Goal: Find specific page/section

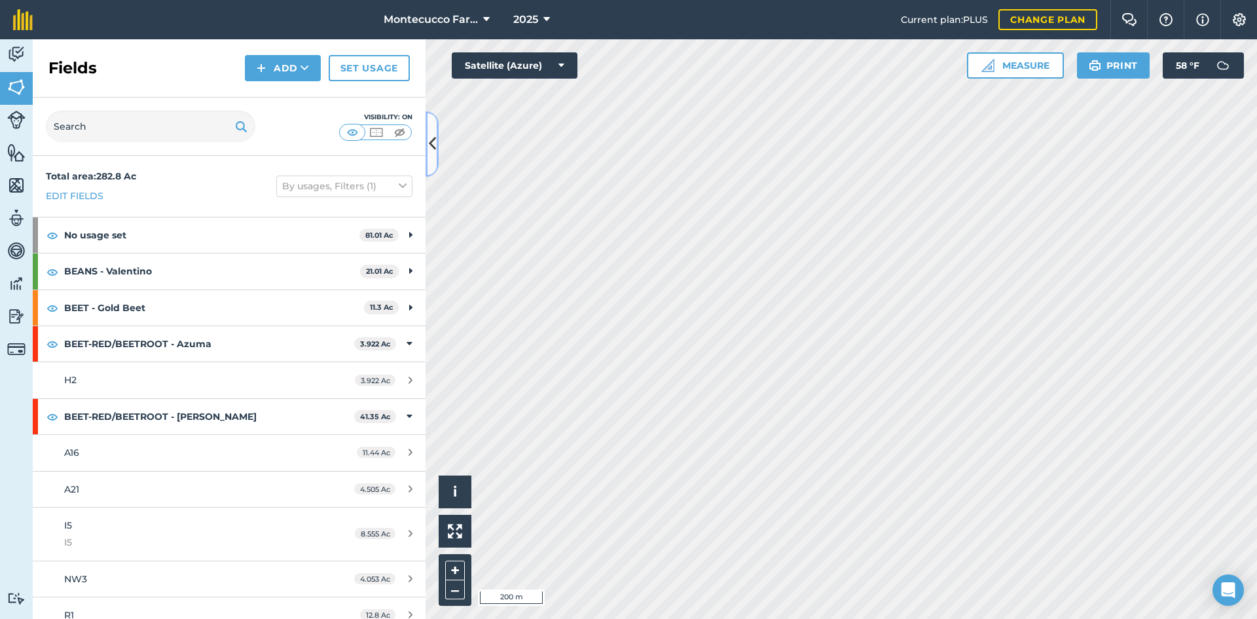
click at [434, 147] on icon at bounding box center [432, 143] width 7 height 23
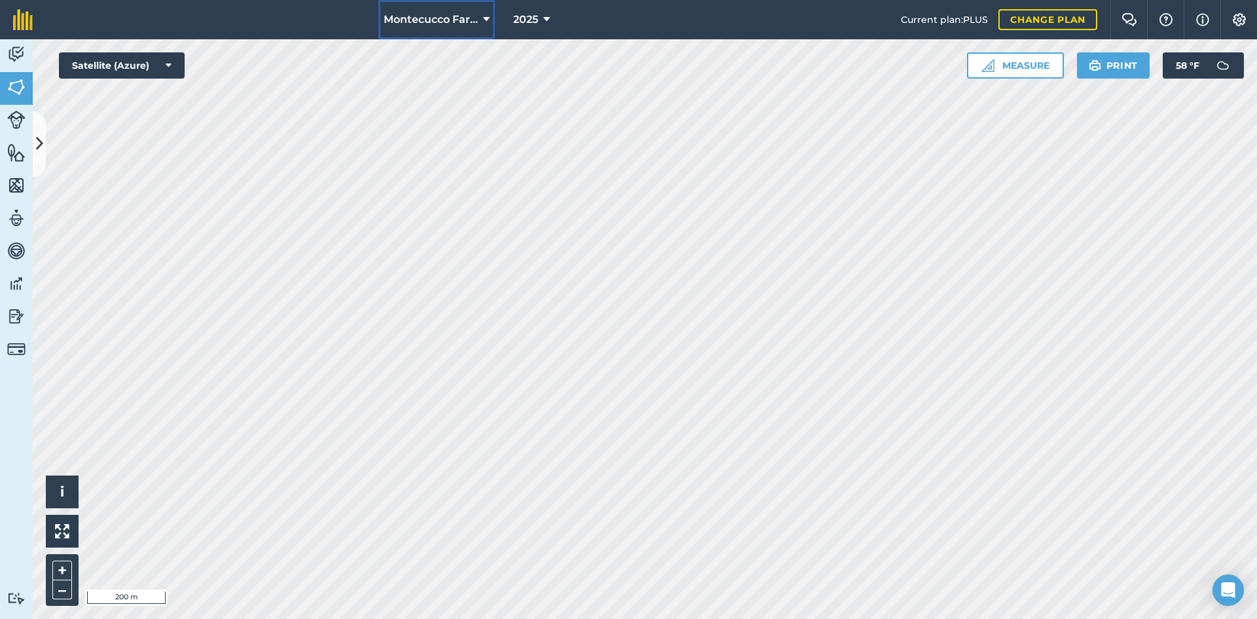
click at [488, 18] on icon at bounding box center [486, 20] width 7 height 16
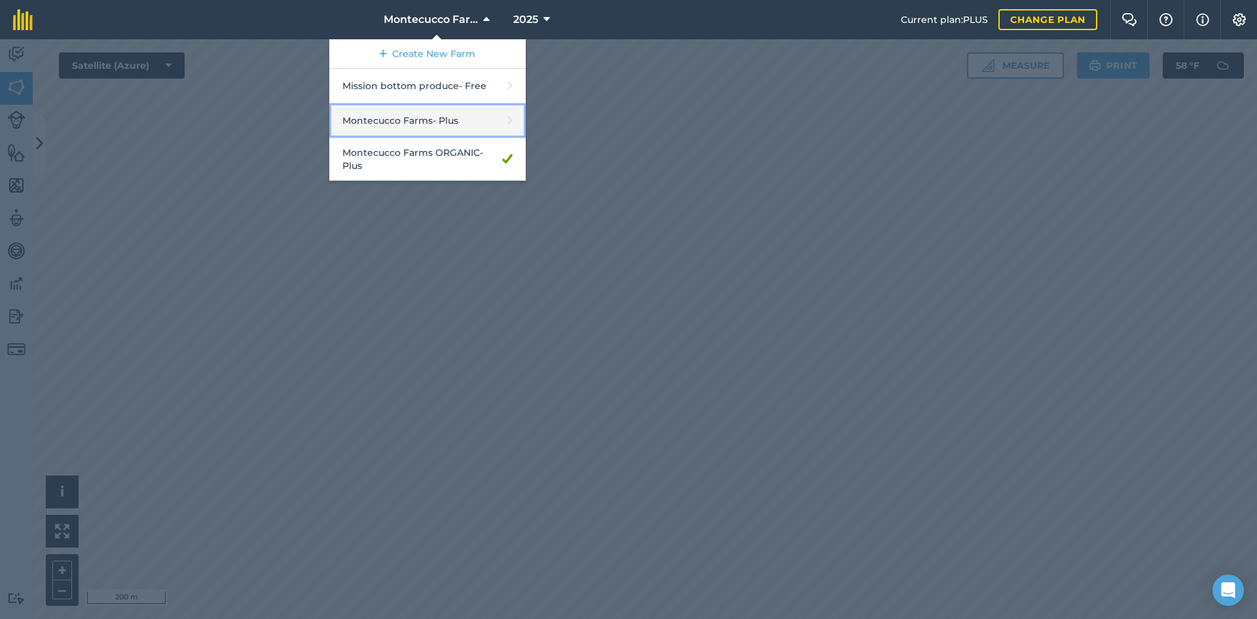
click at [454, 120] on link "Montecucco Farms - Plus" at bounding box center [427, 120] width 196 height 35
